Goal: Information Seeking & Learning: Learn about a topic

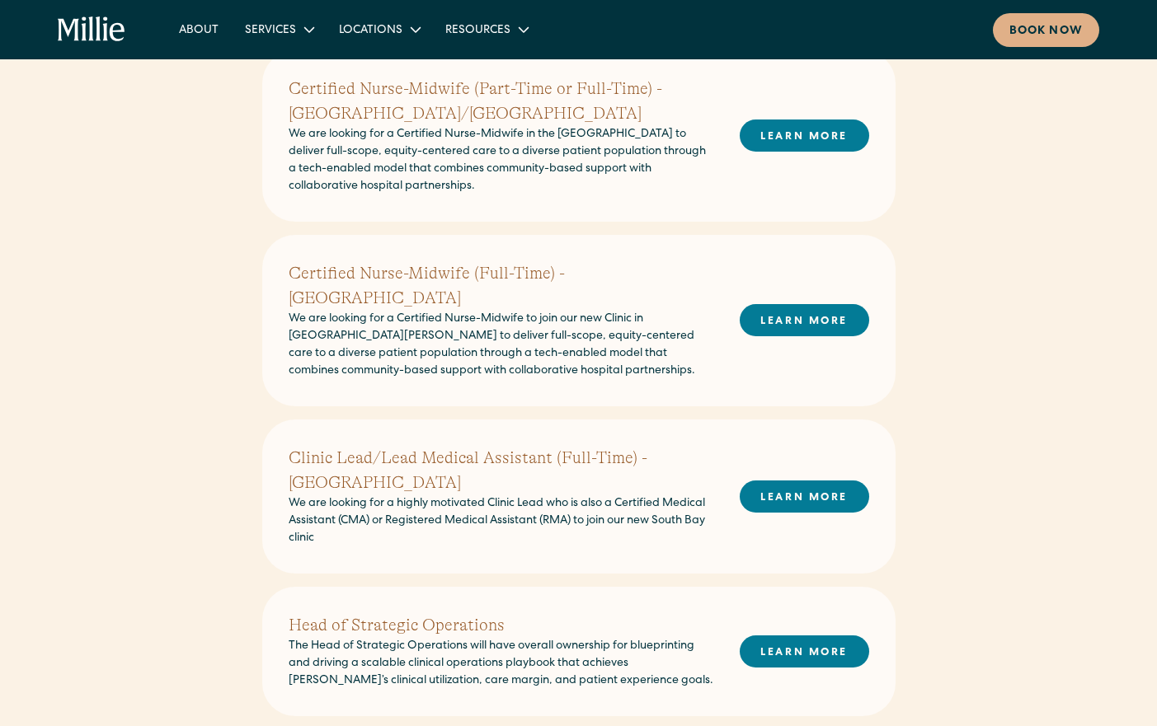
scroll to position [582, 0]
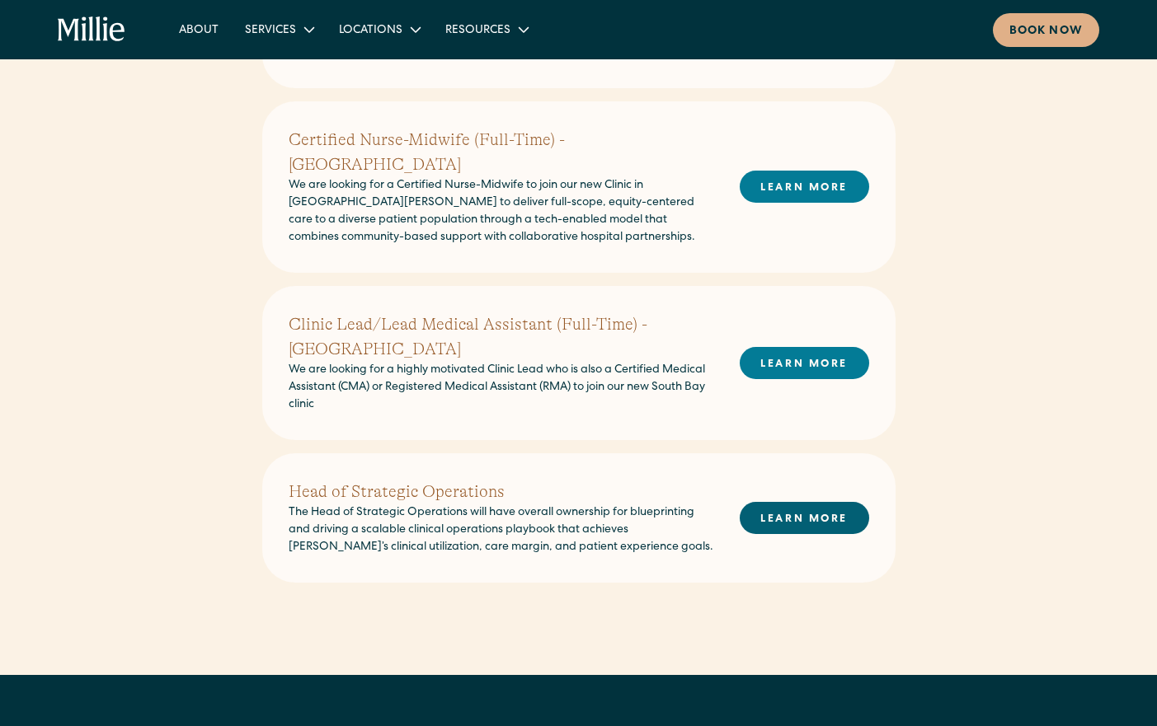
click at [775, 502] on link "LEARN MORE" at bounding box center [804, 518] width 129 height 32
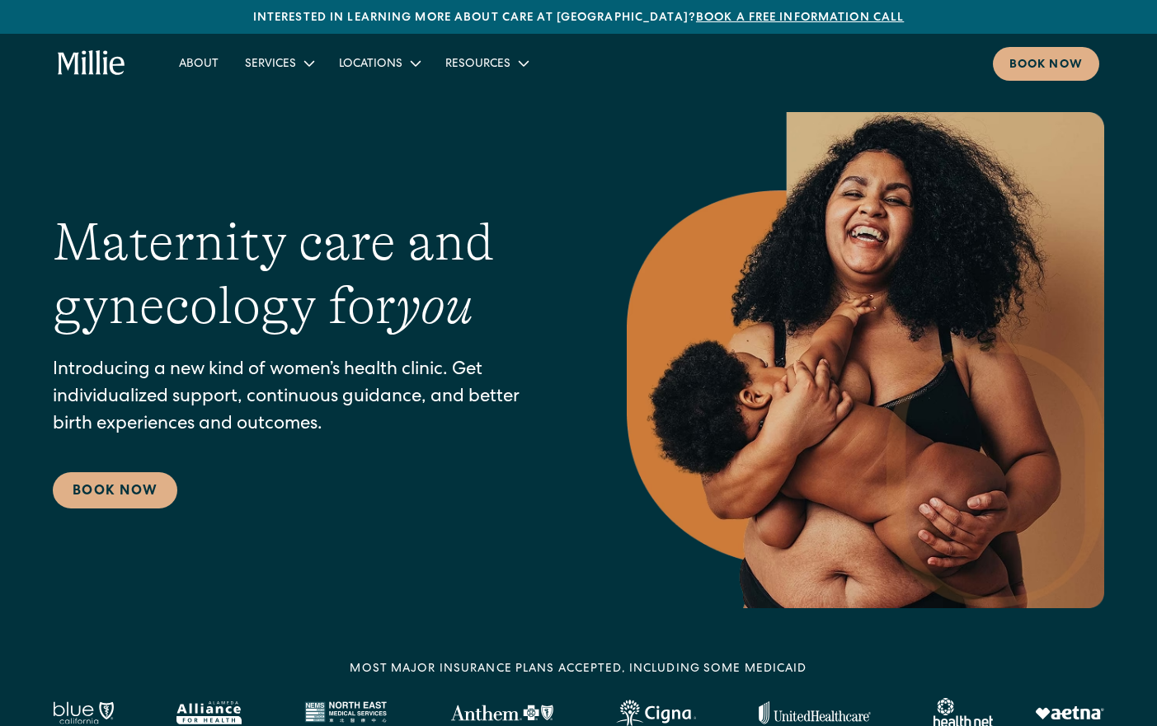
click at [113, 64] on icon "home" at bounding box center [117, 66] width 15 height 18
